Goal: Transaction & Acquisition: Purchase product/service

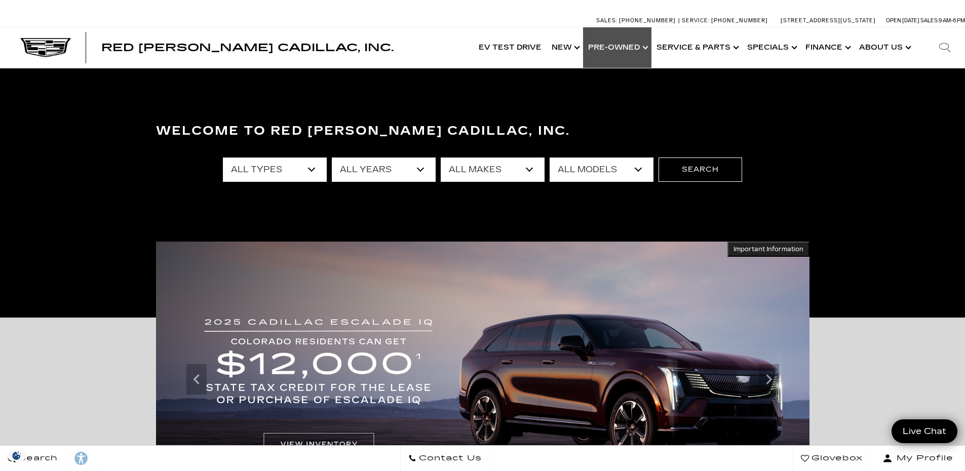
click at [619, 48] on link "Show Pre-Owned" at bounding box center [617, 47] width 68 height 41
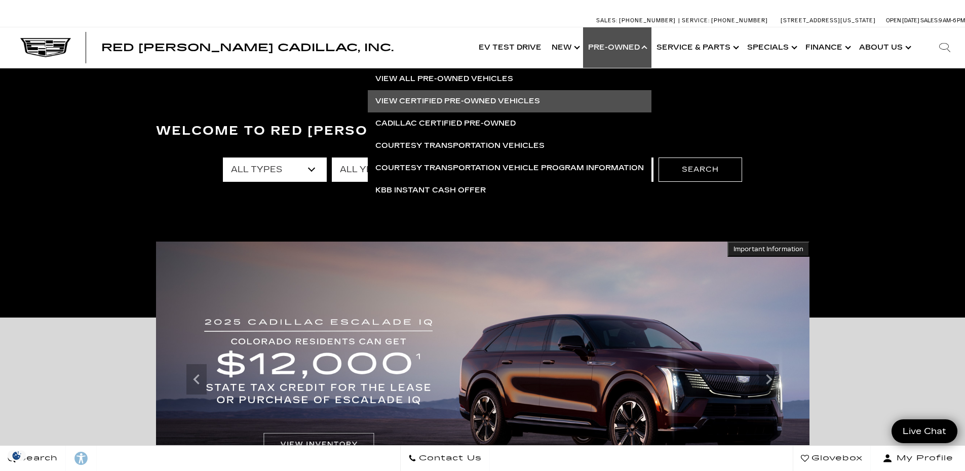
click at [443, 104] on link "View Certified Pre-Owned Vehicles" at bounding box center [510, 101] width 284 height 22
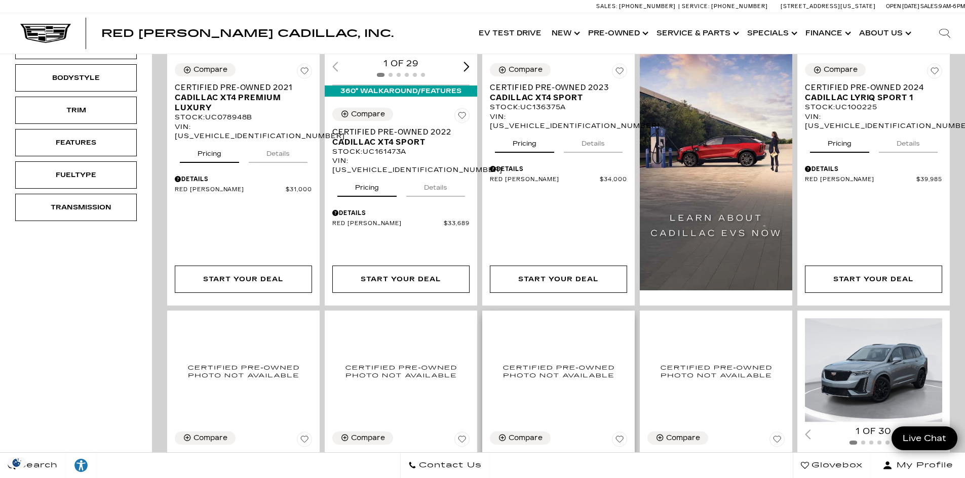
scroll to position [253, 0]
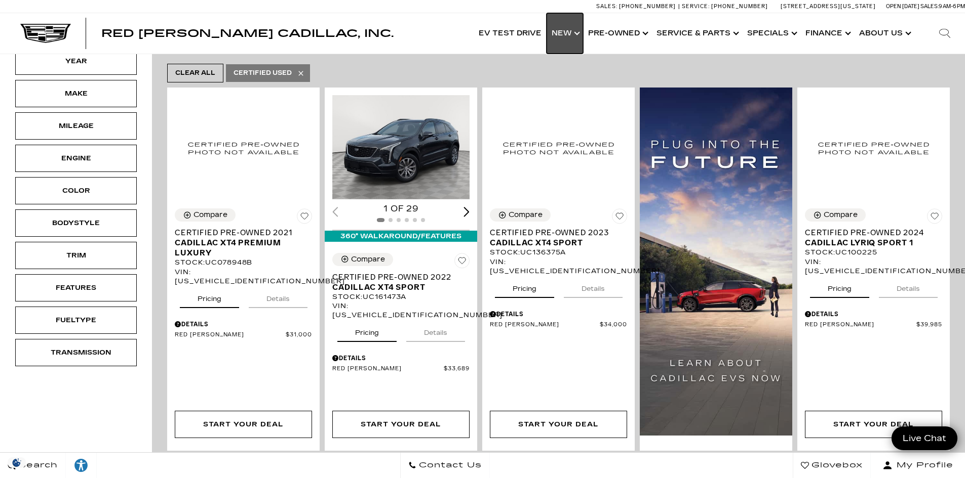
click at [558, 32] on link "Show New" at bounding box center [564, 33] width 36 height 41
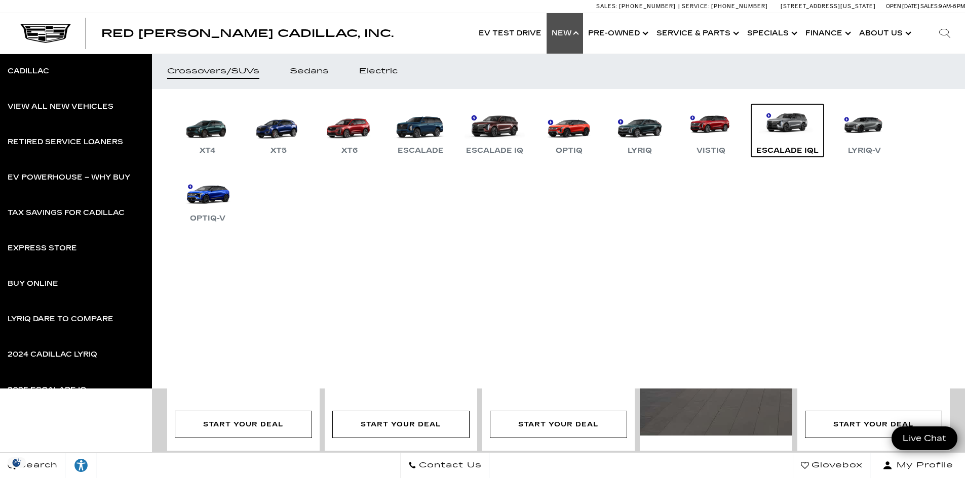
click at [776, 140] on link "Escalade IQL" at bounding box center [787, 130] width 72 height 53
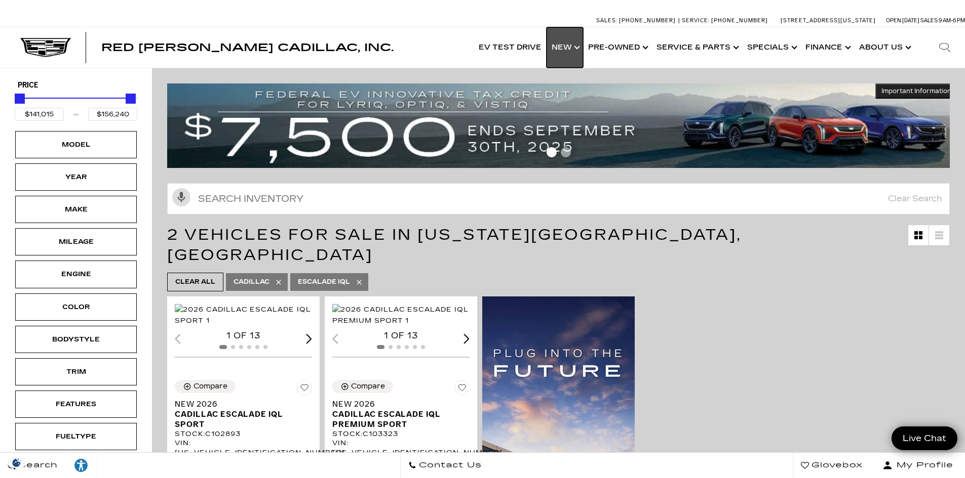
click at [555, 45] on link "Show New" at bounding box center [564, 47] width 36 height 41
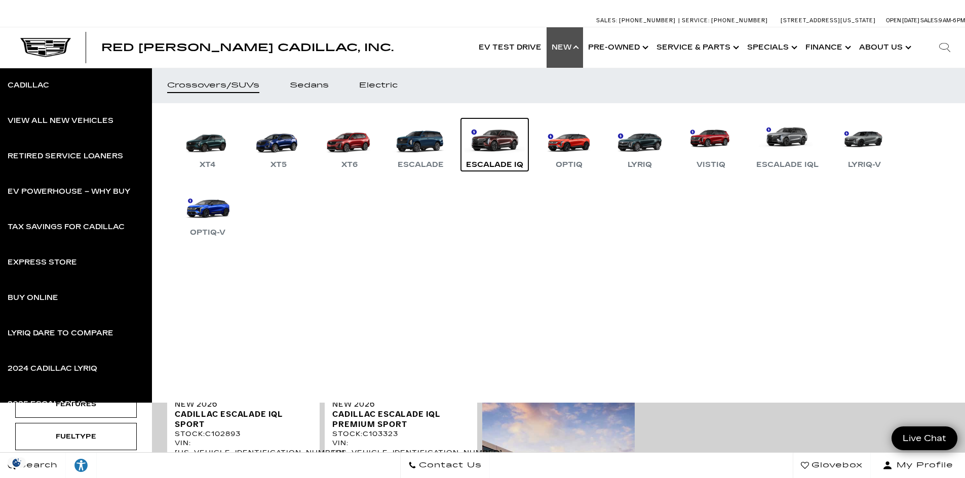
click at [493, 138] on link "Escalade IQ" at bounding box center [494, 144] width 67 height 53
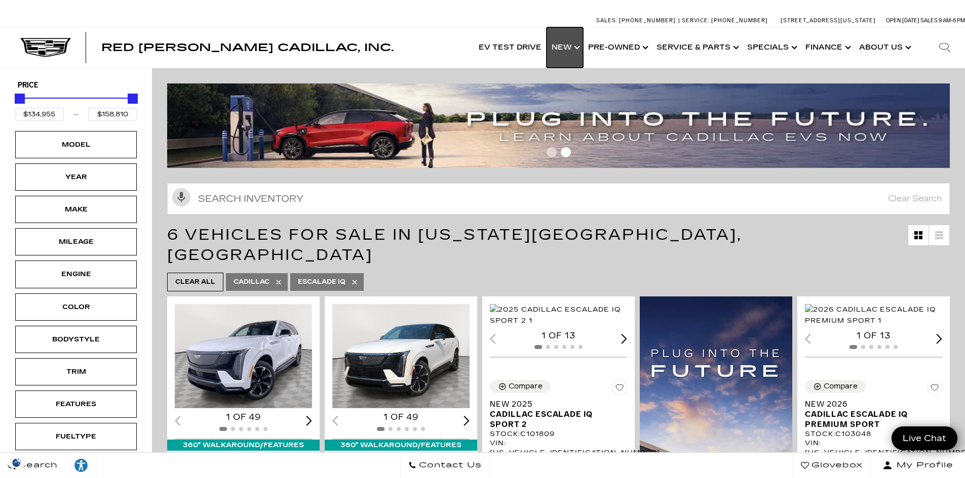
click at [578, 50] on link "Show New" at bounding box center [564, 47] width 36 height 41
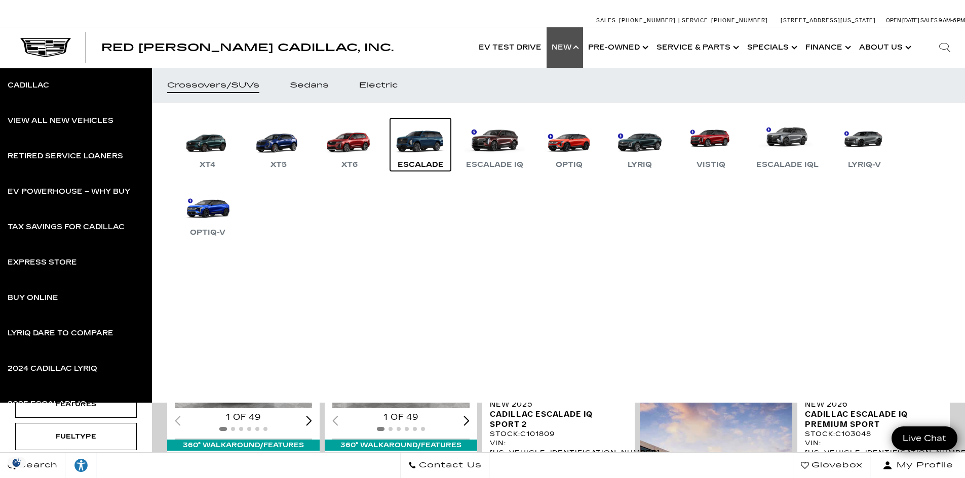
click at [414, 162] on div "Escalade" at bounding box center [420, 165] width 56 height 12
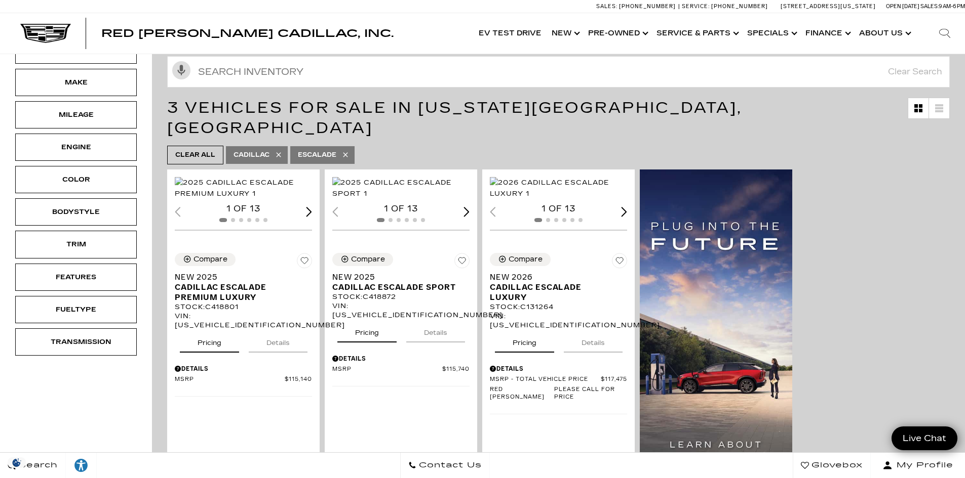
scroll to position [101, 0]
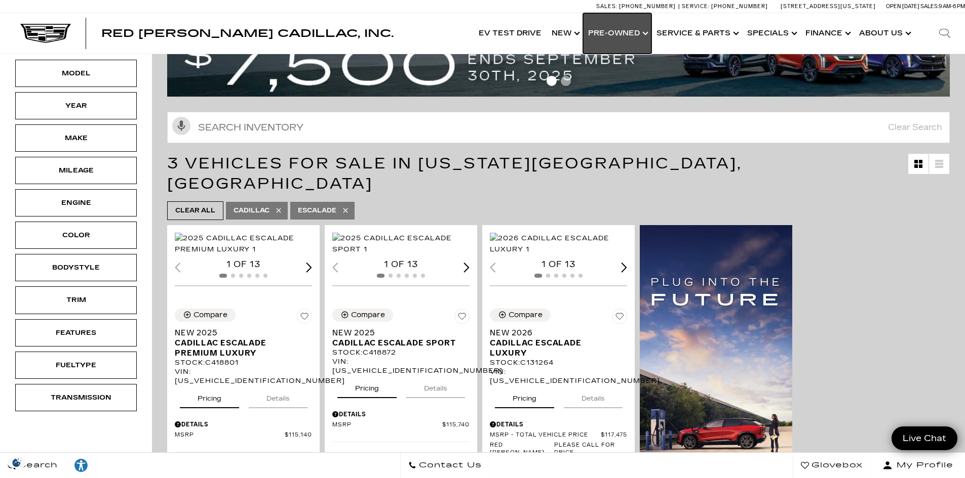
click at [592, 35] on link "Show Pre-Owned" at bounding box center [617, 33] width 68 height 41
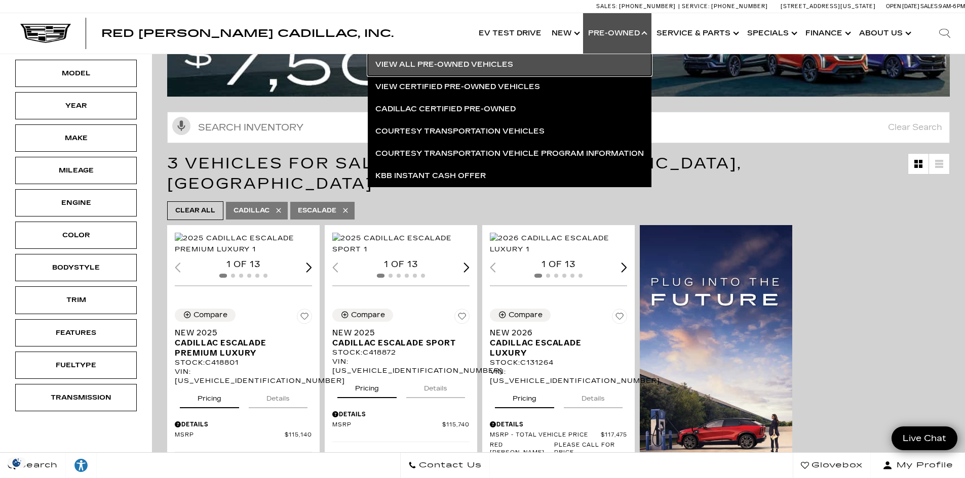
click at [411, 63] on link "View All Pre-Owned Vehicles" at bounding box center [510, 65] width 284 height 22
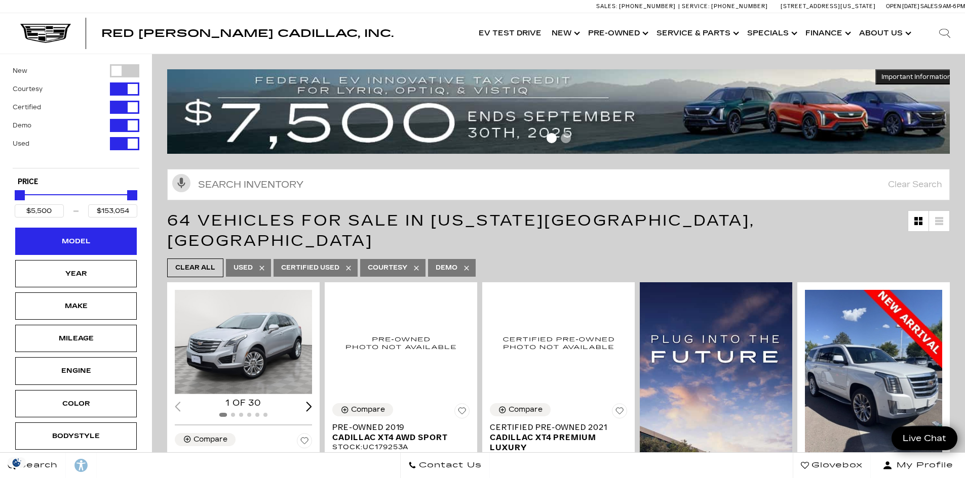
click at [109, 248] on div "Model" at bounding box center [76, 241] width 122 height 27
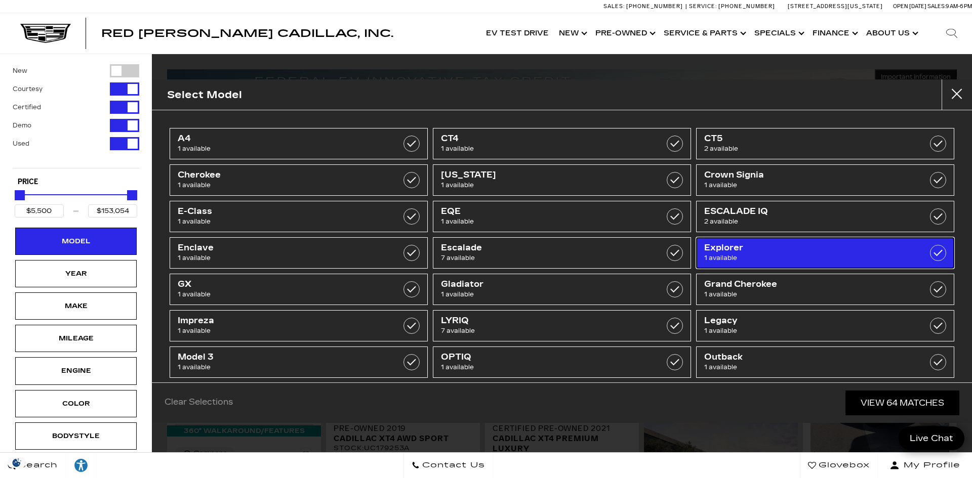
click at [932, 255] on label at bounding box center [938, 253] width 16 height 16
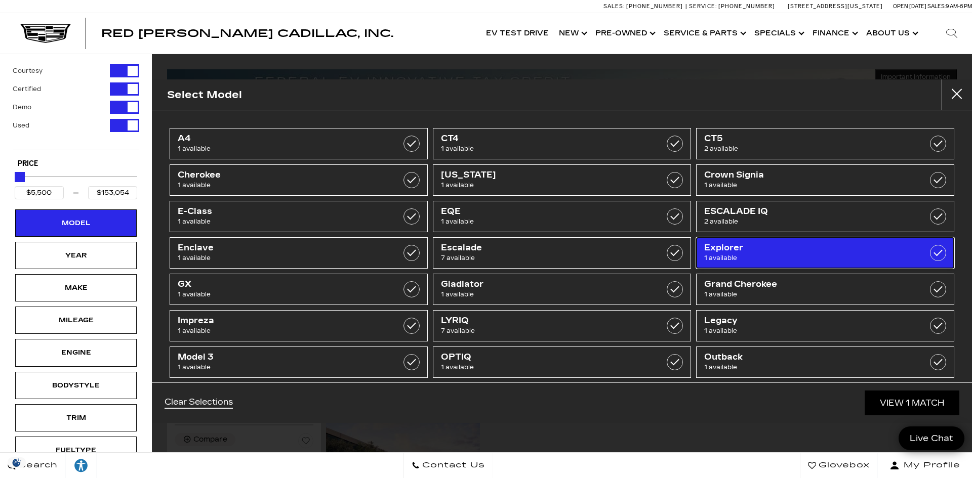
type input "$26,189"
checkbox input "true"
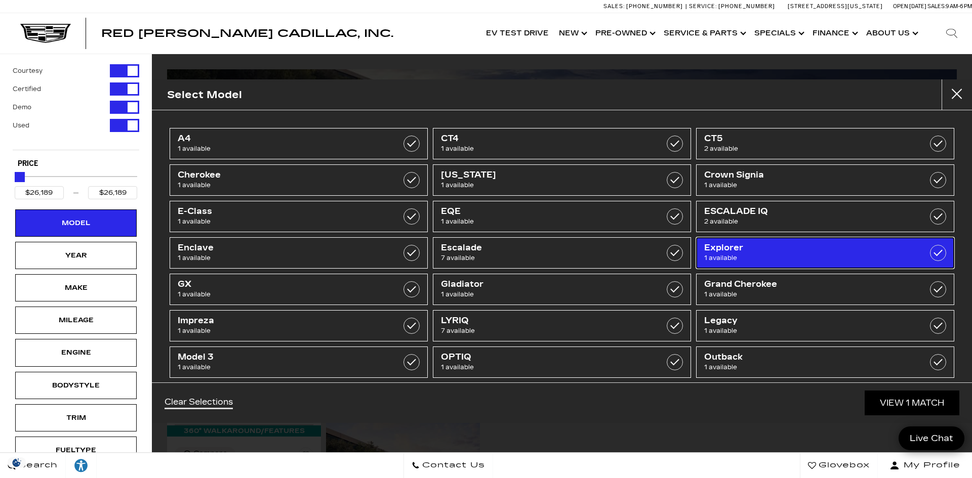
click at [931, 252] on label at bounding box center [938, 253] width 16 height 16
type input "$5,500"
type input "$153,054"
checkbox input "false"
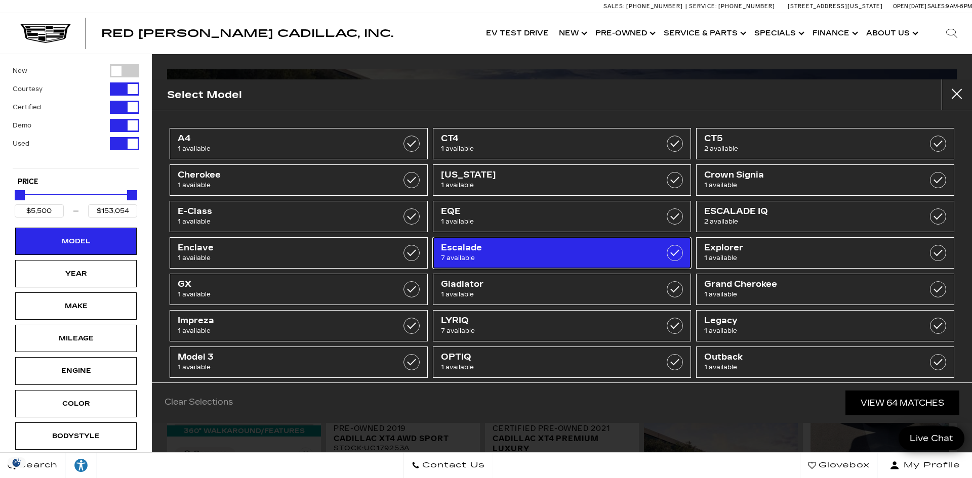
click at [673, 256] on label at bounding box center [675, 253] width 16 height 16
type input "$32,500"
type input "$97,500"
checkbox input "true"
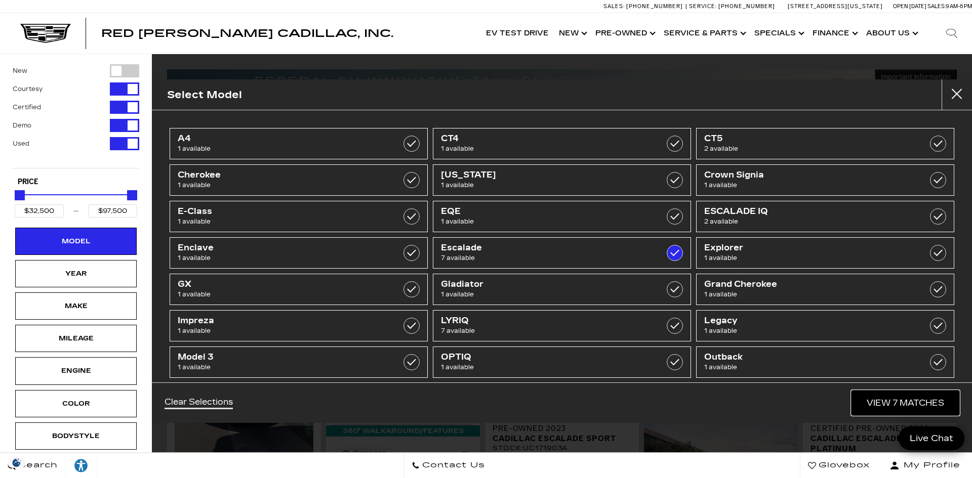
click at [880, 404] on link "View 7 Matches" at bounding box center [906, 403] width 108 height 25
